Goal: Information Seeking & Learning: Understand process/instructions

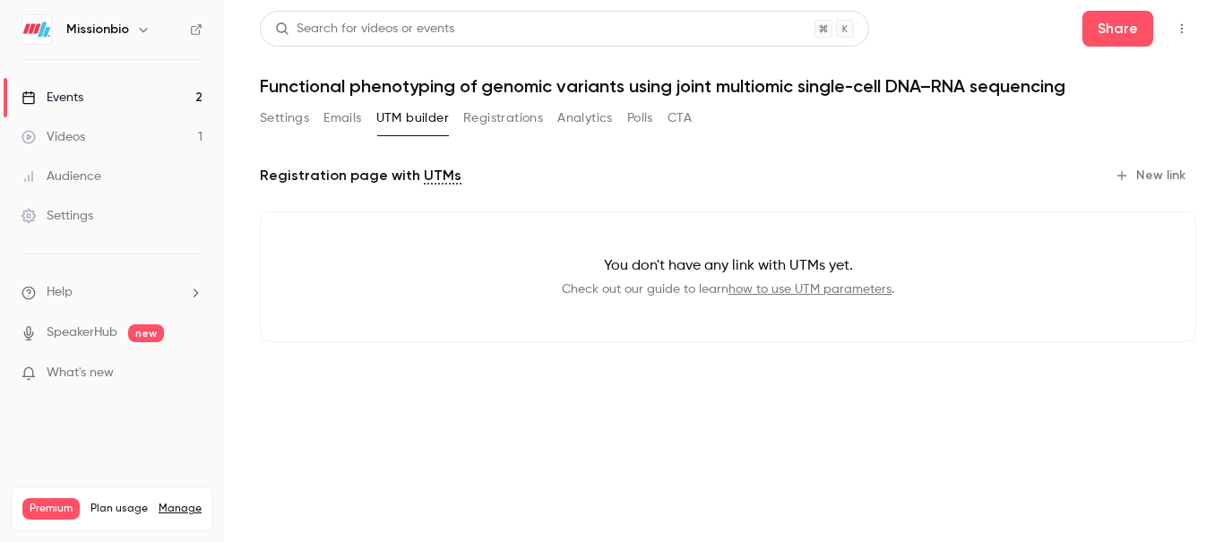
click at [487, 112] on button "Registrations" at bounding box center [503, 118] width 80 height 29
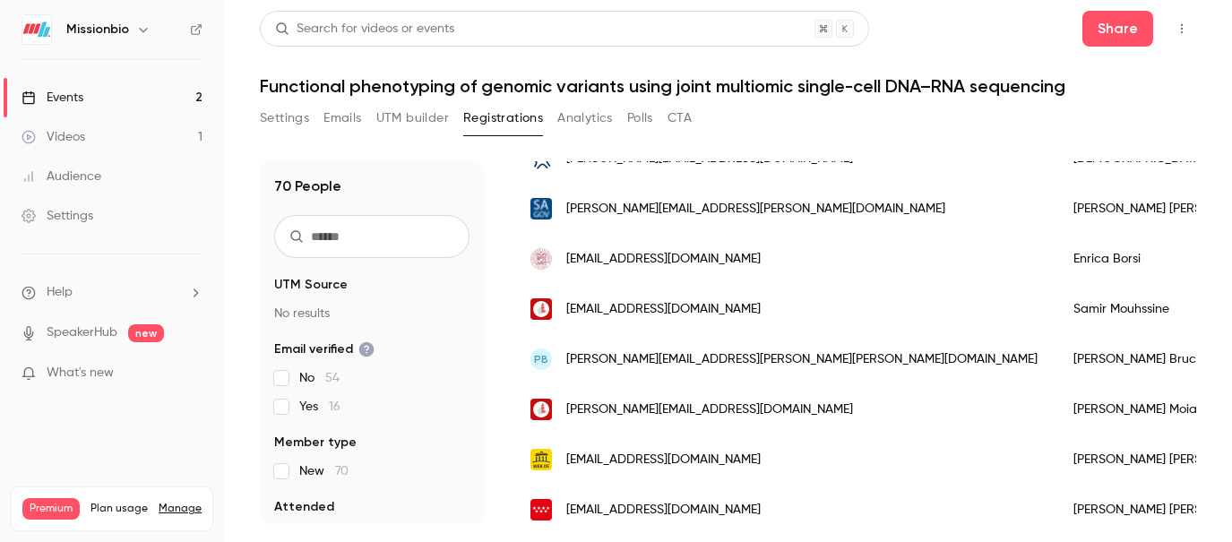
scroll to position [1013, 0]
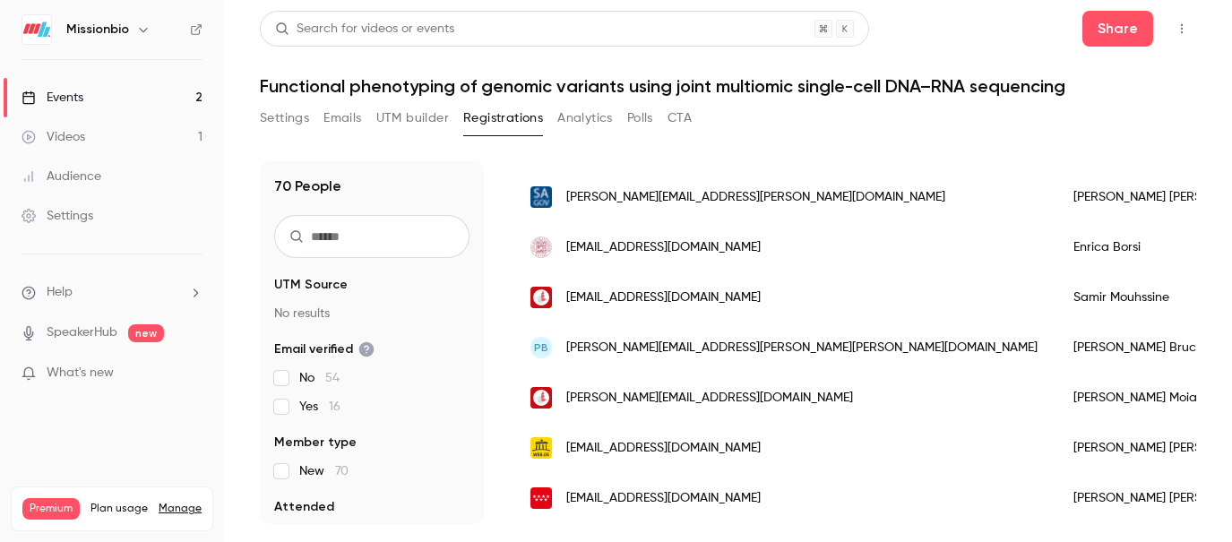
click at [120, 97] on link "Events 2" at bounding box center [112, 97] width 224 height 39
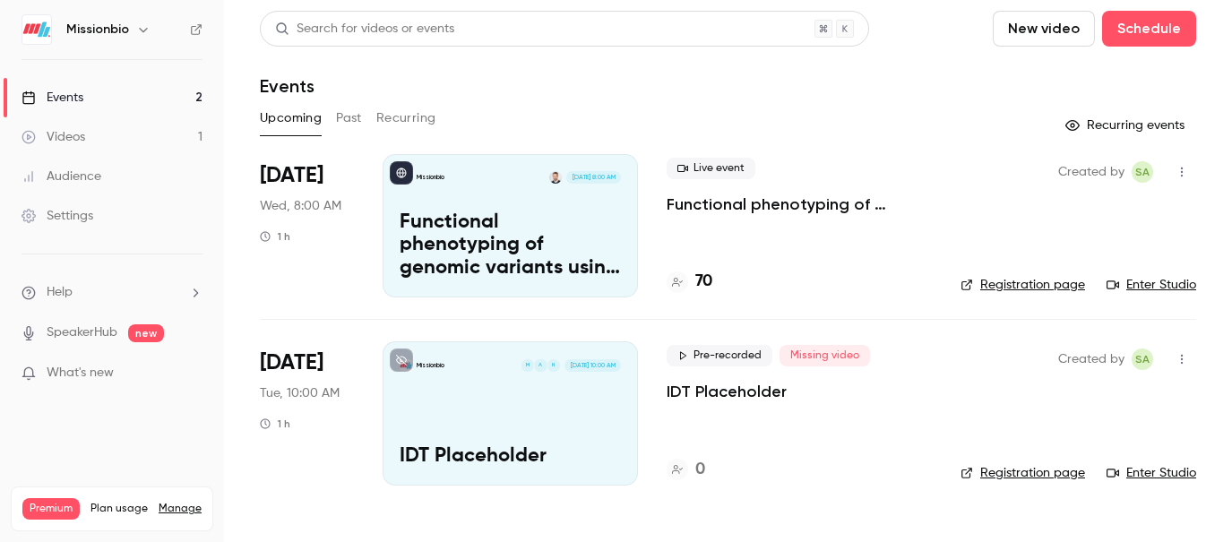
click at [553, 234] on p "Functional phenotyping of genomic variants using joint multiomic single-cell DN…" at bounding box center [510, 245] width 221 height 69
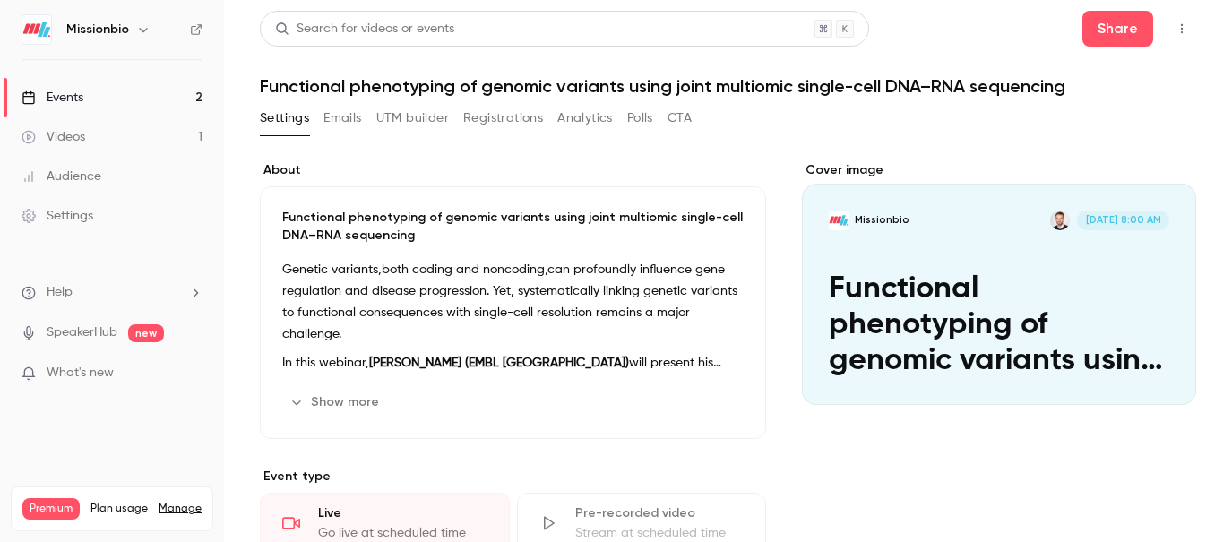
click at [415, 122] on button "UTM builder" at bounding box center [412, 118] width 73 height 29
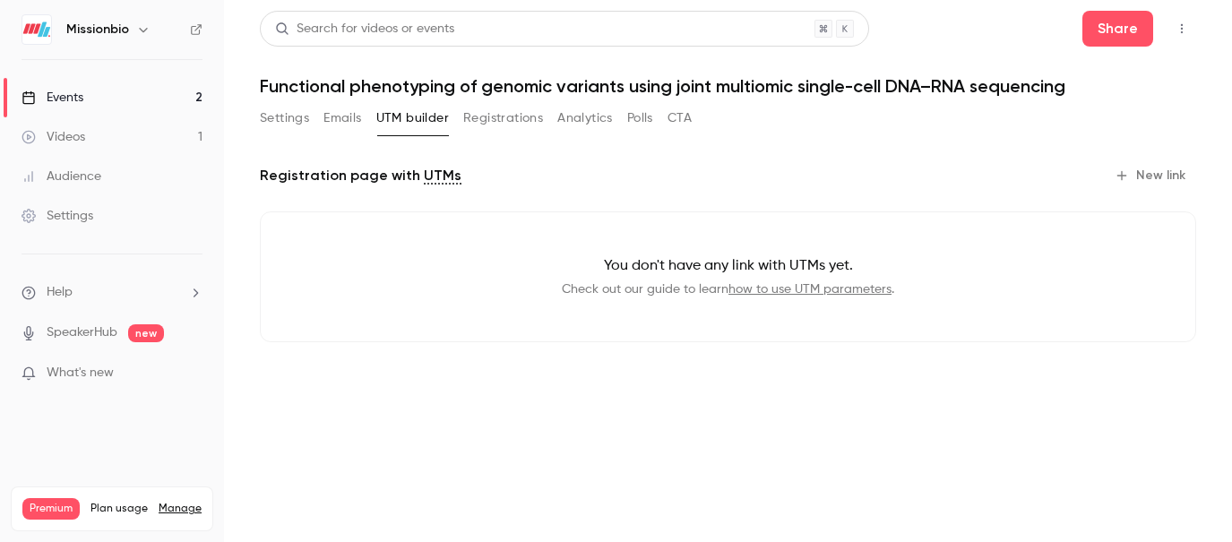
click at [754, 289] on link "how to use UTM parameters" at bounding box center [809, 289] width 163 height 13
click at [788, 288] on link "how to use UTM parameters" at bounding box center [809, 289] width 163 height 13
